Goal: Check status: Check status

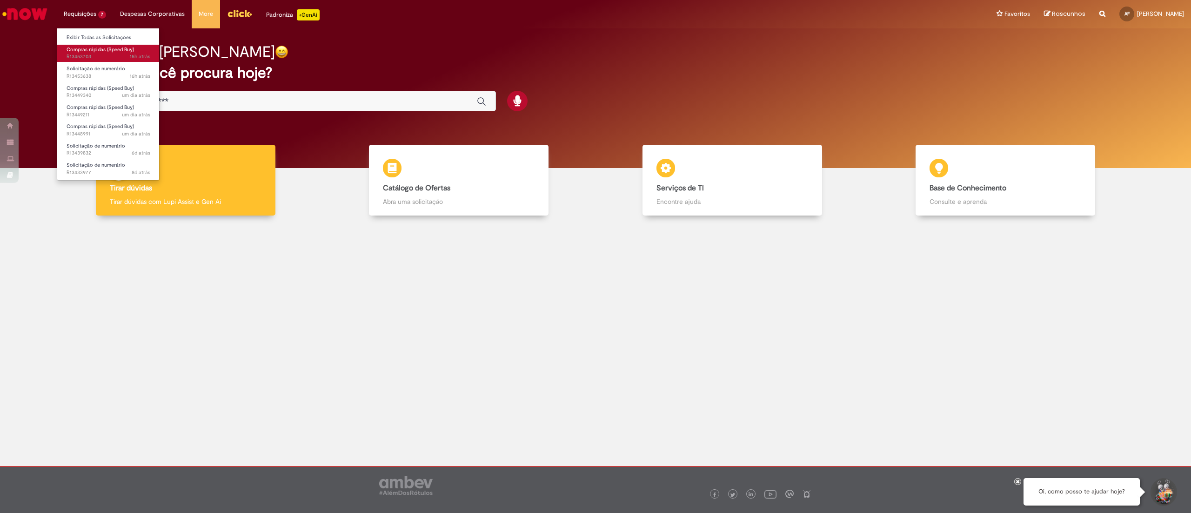
click at [101, 49] on span "Compras rápidas (Speed Buy)" at bounding box center [100, 49] width 67 height 7
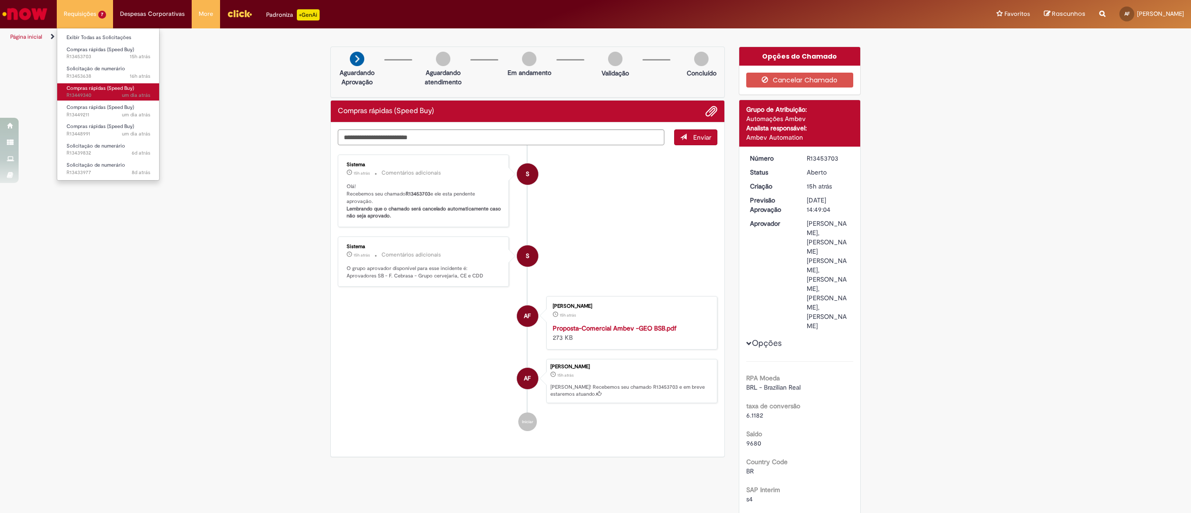
click at [105, 87] on span "Compras rápidas (Speed Buy)" at bounding box center [100, 88] width 67 height 7
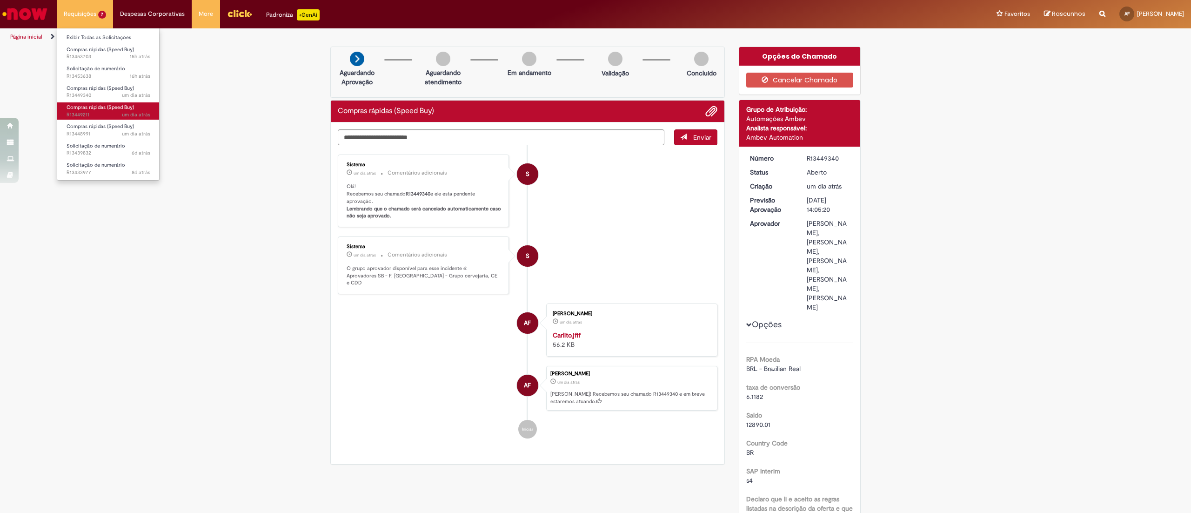
click at [97, 113] on span "um dia atrás um dia atrás R13449211" at bounding box center [109, 114] width 84 height 7
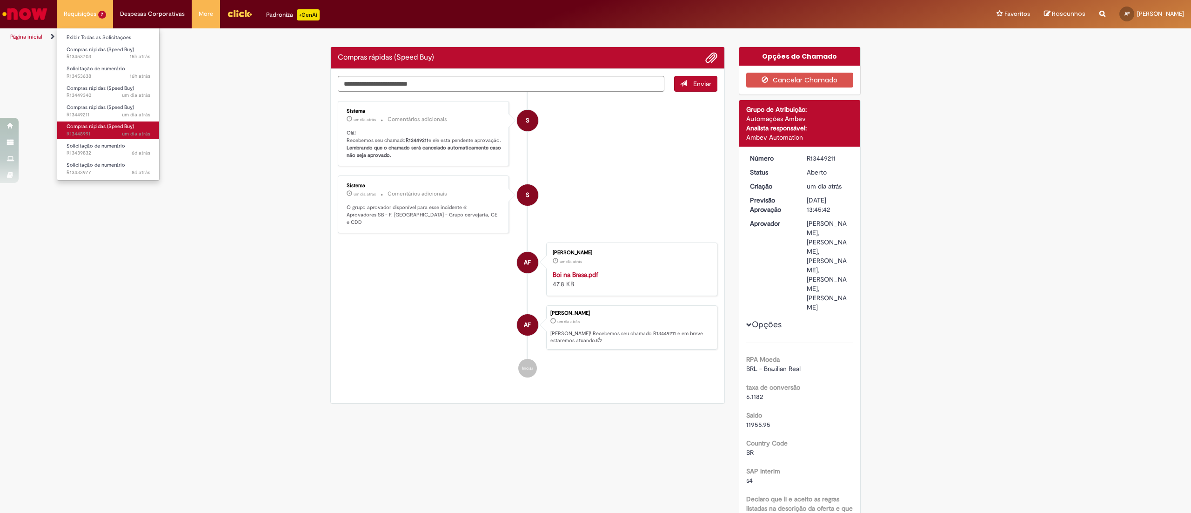
click at [84, 134] on span "um dia atrás um dia atrás R13448991" at bounding box center [109, 133] width 84 height 7
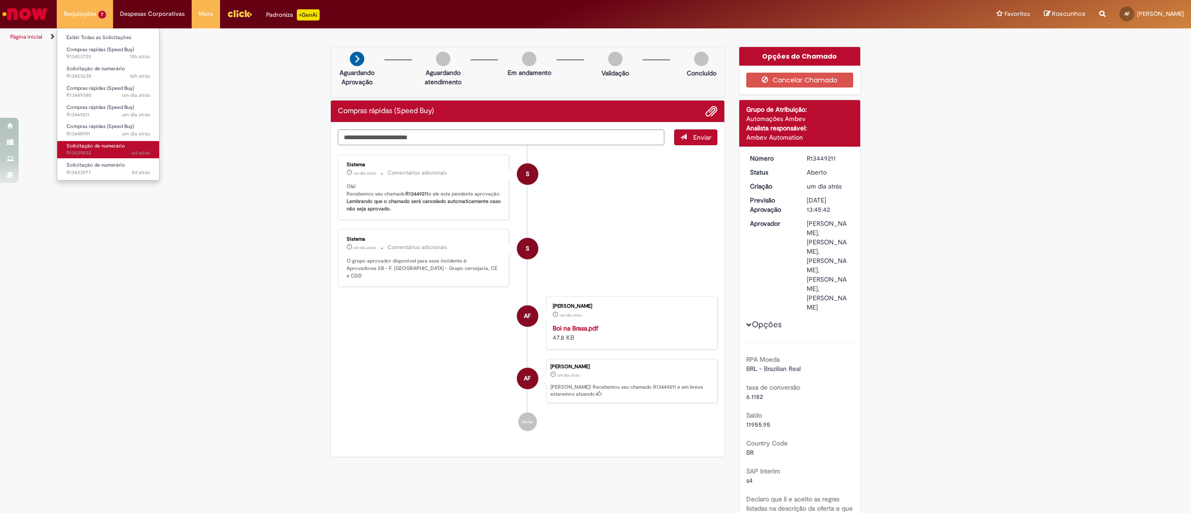
click at [118, 149] on span "Solicitação de numerário" at bounding box center [96, 145] width 59 height 7
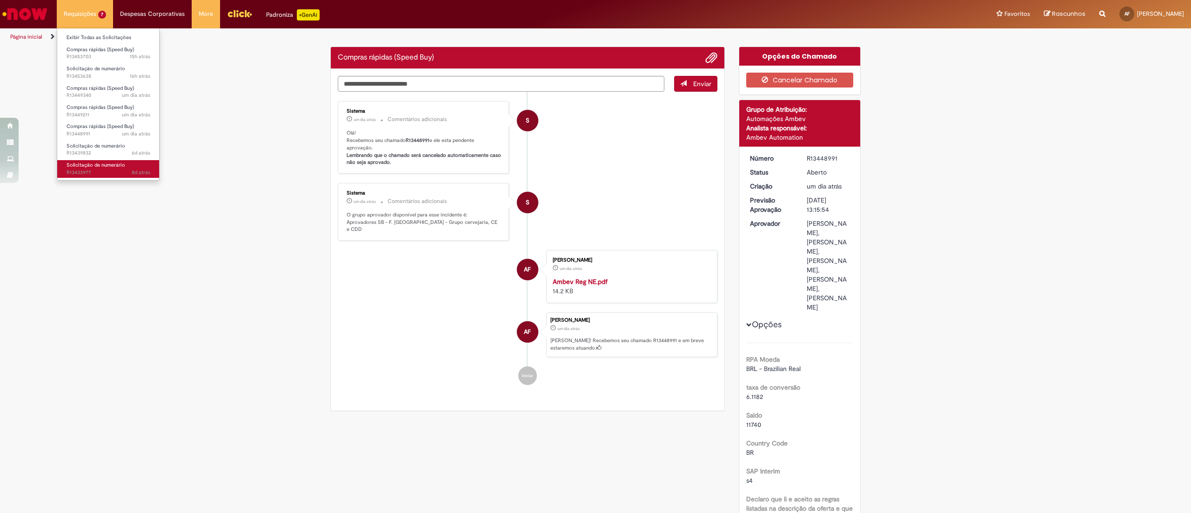
click at [99, 168] on span "Solicitação de numerário" at bounding box center [96, 164] width 59 height 7
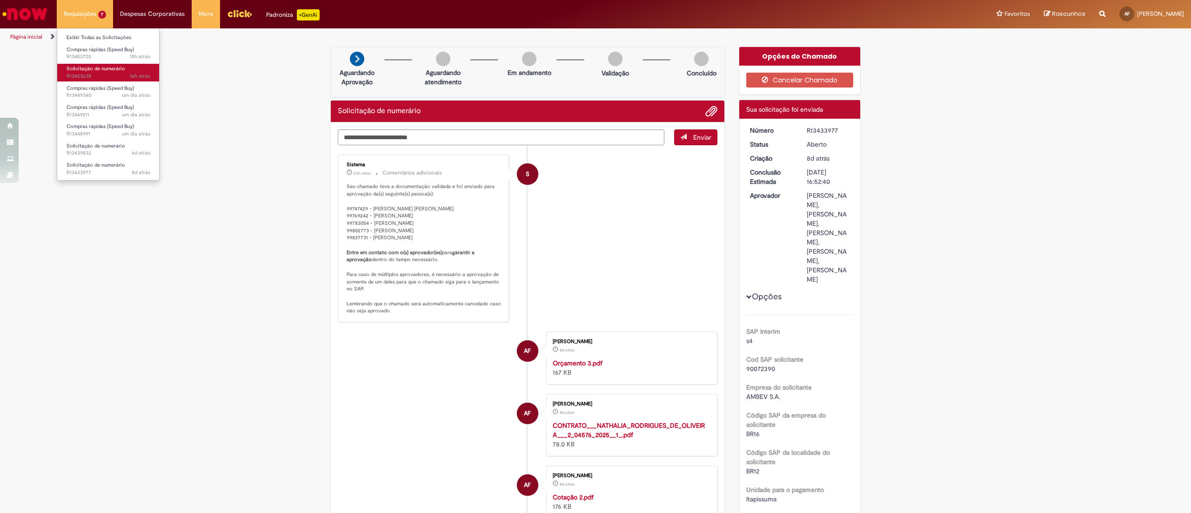
click at [117, 75] on span "16h atrás 16 horas atrás R13453638" at bounding box center [109, 76] width 84 height 7
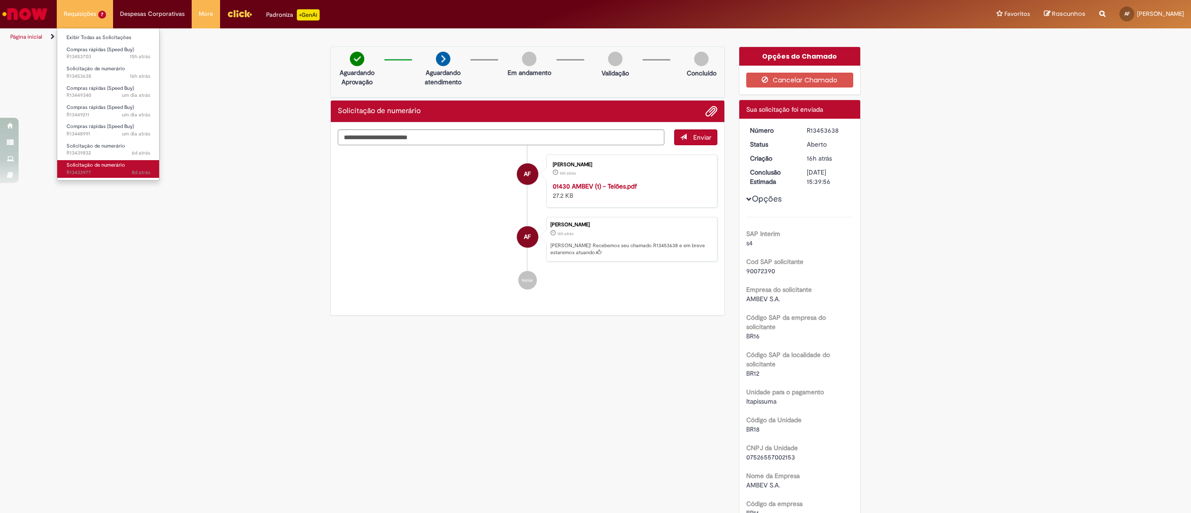
click at [107, 167] on span "Solicitação de numerário" at bounding box center [96, 164] width 59 height 7
